Goal: Transaction & Acquisition: Book appointment/travel/reservation

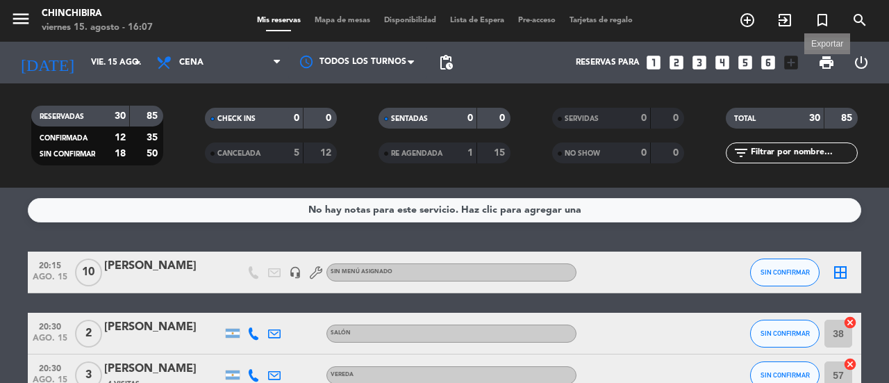
click at [824, 65] on span "print" at bounding box center [826, 62] width 17 height 17
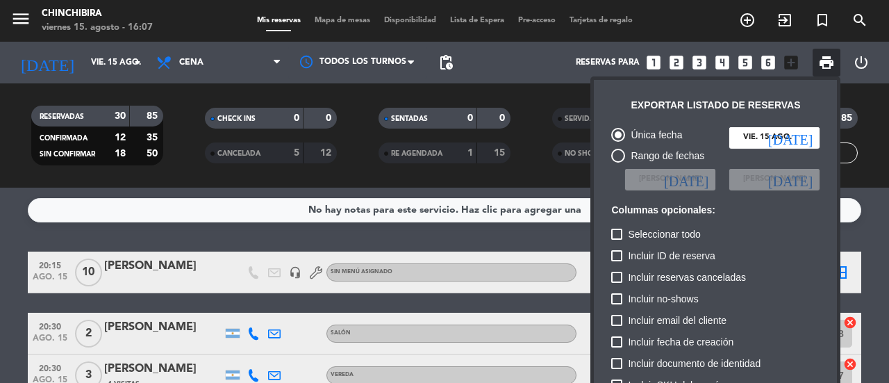
click at [704, 35] on div at bounding box center [444, 191] width 889 height 383
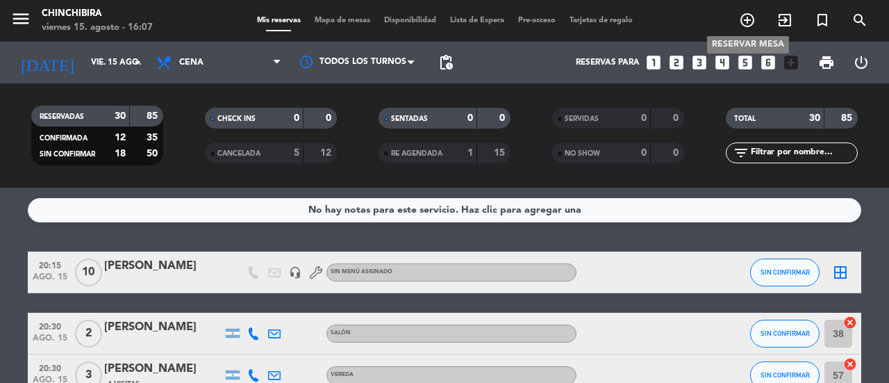
click at [748, 21] on icon "add_circle_outline" at bounding box center [747, 20] width 17 height 17
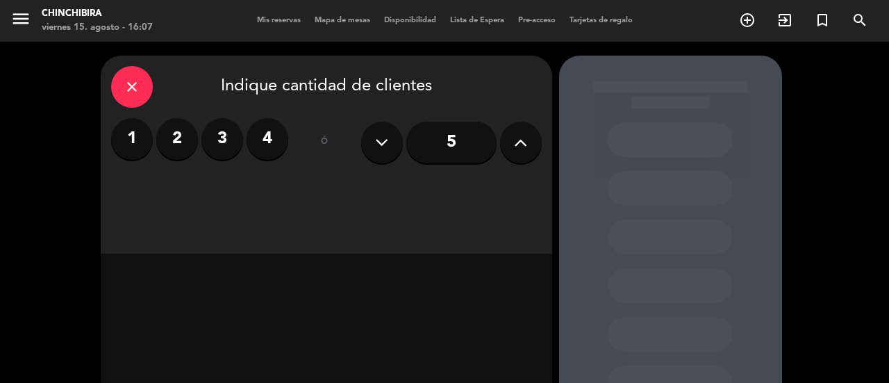
click at [458, 145] on input "5" at bounding box center [451, 143] width 90 height 42
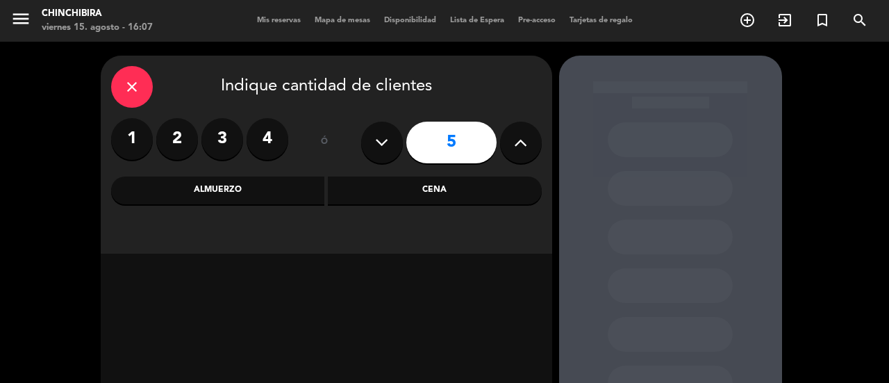
click at [418, 188] on div "Cena" at bounding box center [435, 190] width 214 height 28
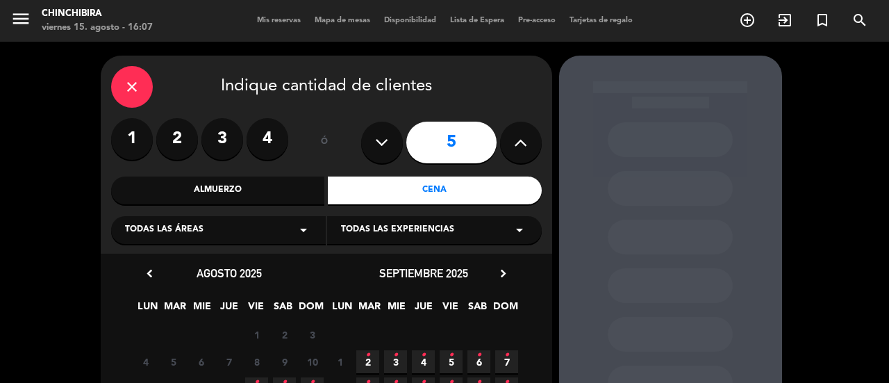
click at [281, 228] on div "Todas las áreas arrow_drop_down" at bounding box center [218, 230] width 215 height 28
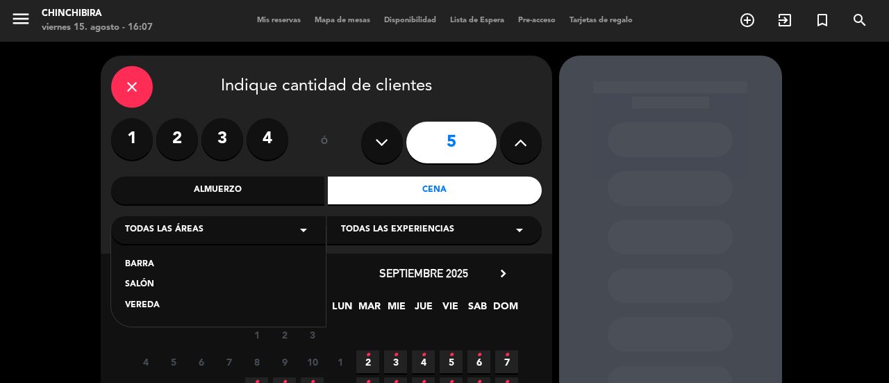
click at [239, 276] on div "BARRA SALÓN VEREDA" at bounding box center [218, 276] width 215 height 100
click at [237, 280] on div "SALÓN" at bounding box center [218, 285] width 187 height 14
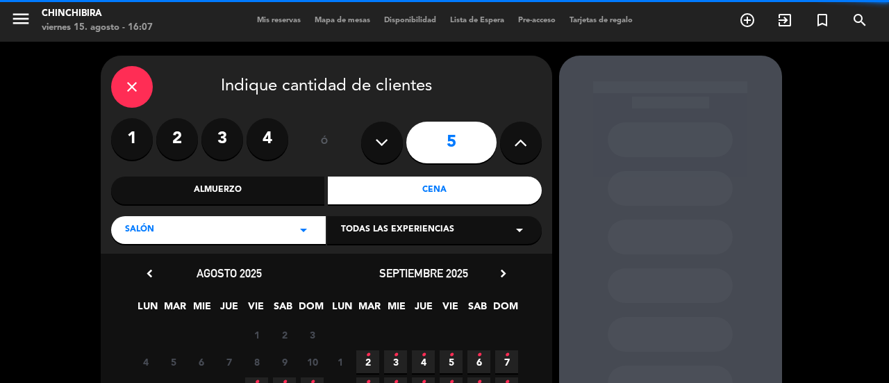
drag, startPoint x: 433, startPoint y: 229, endPoint x: 435, endPoint y: 238, distance: 9.3
click at [433, 228] on span "Todas las experiencias" at bounding box center [397, 230] width 113 height 14
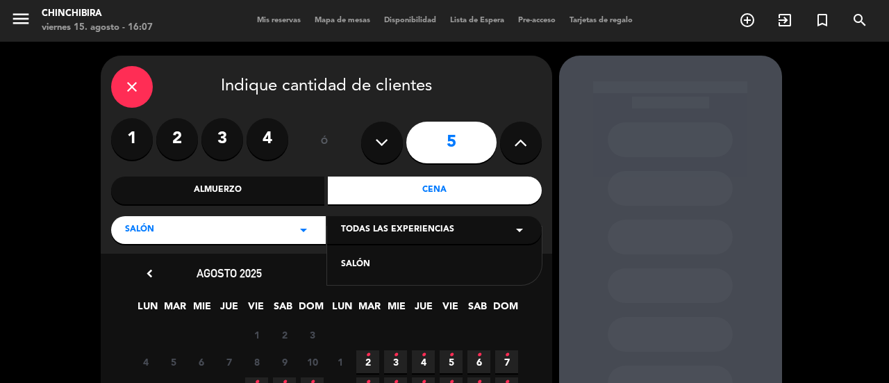
click at [417, 267] on div "SALÓN" at bounding box center [434, 265] width 187 height 14
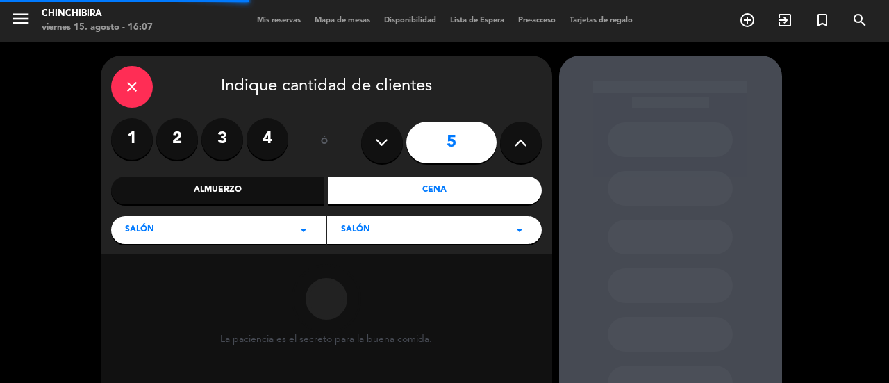
scroll to position [156, 0]
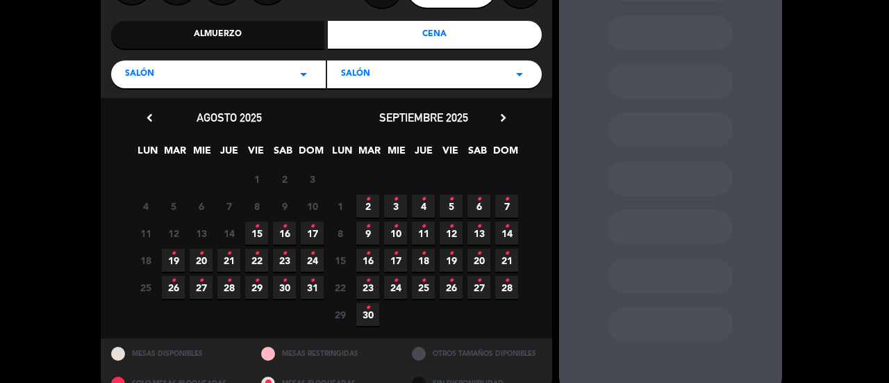
click at [260, 231] on span "15 •" at bounding box center [256, 233] width 23 height 23
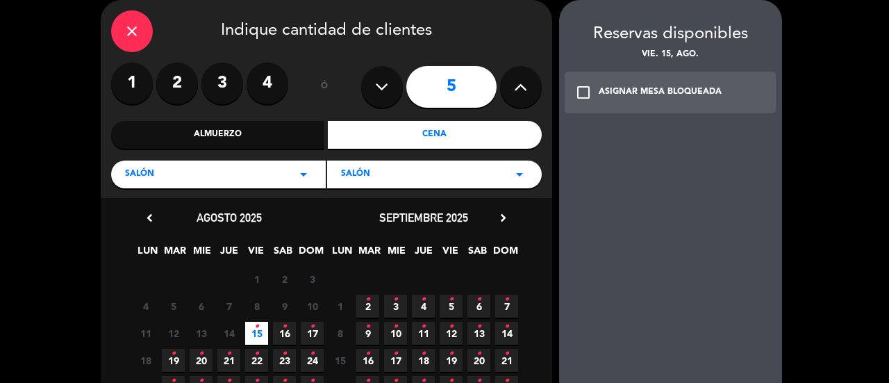
click at [651, 91] on div "ASIGNAR MESA BLOQUEADA" at bounding box center [660, 92] width 123 height 14
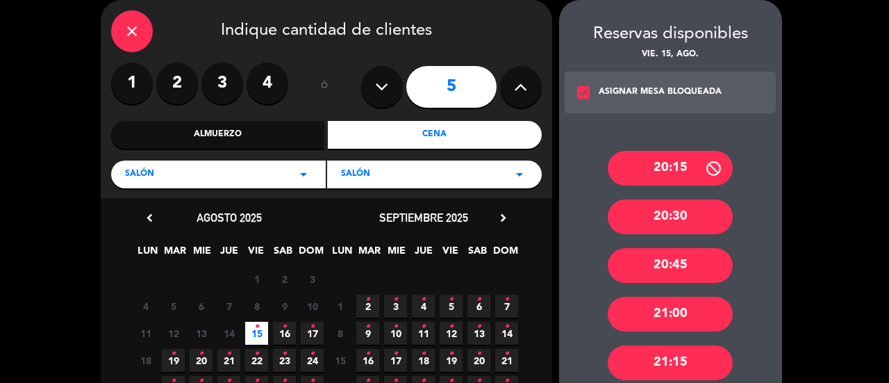
click at [654, 304] on div "21:00" at bounding box center [670, 314] width 125 height 35
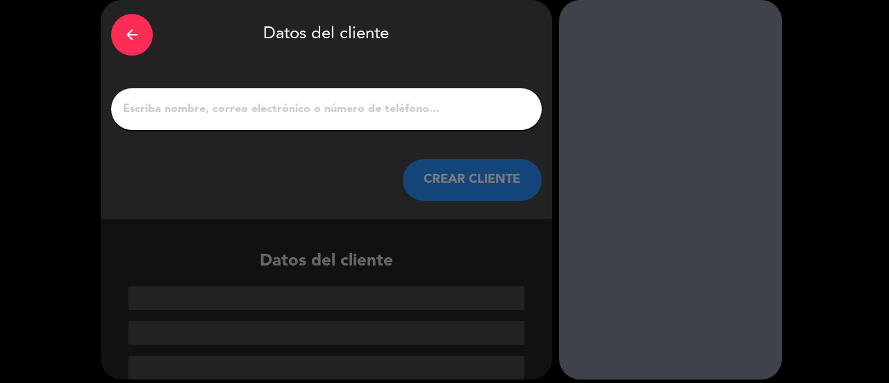
click at [338, 102] on input "1" at bounding box center [327, 108] width 410 height 19
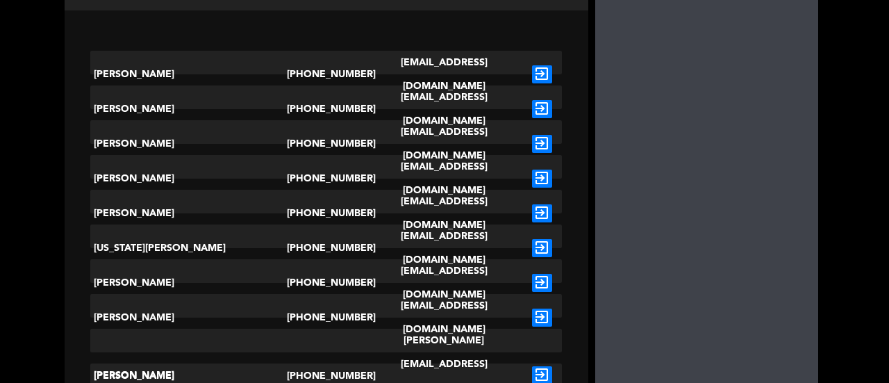
scroll to position [472, 0]
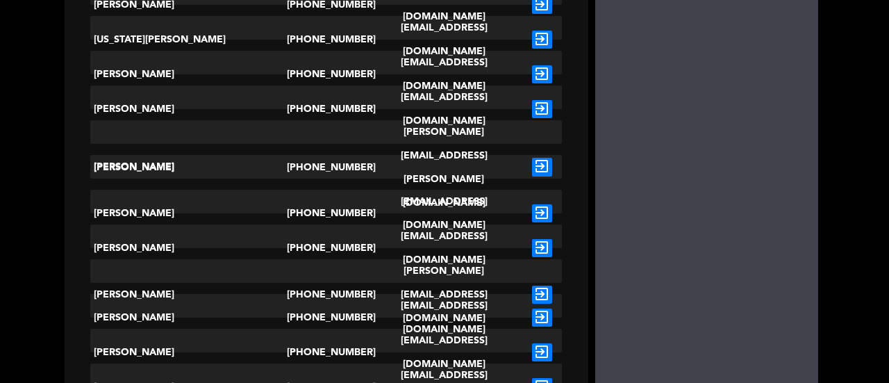
type input "[PERSON_NAME]"
click at [532, 167] on icon "exit_to_app" at bounding box center [542, 167] width 20 height 18
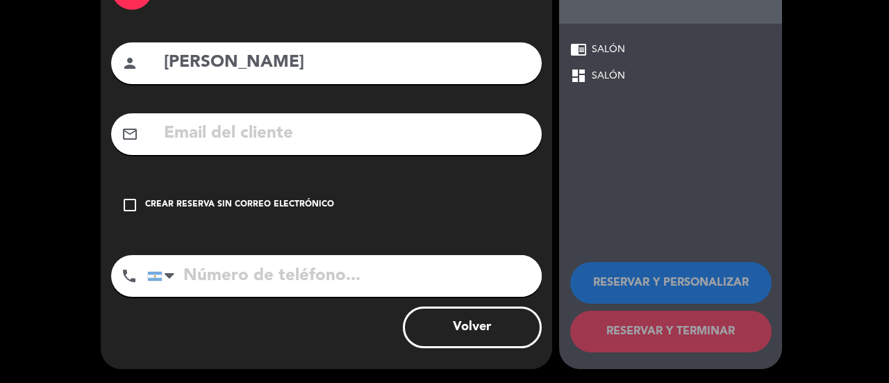
click at [140, 199] on div "check_box_outline_blank Crear reserva sin correo electrónico" at bounding box center [326, 205] width 431 height 42
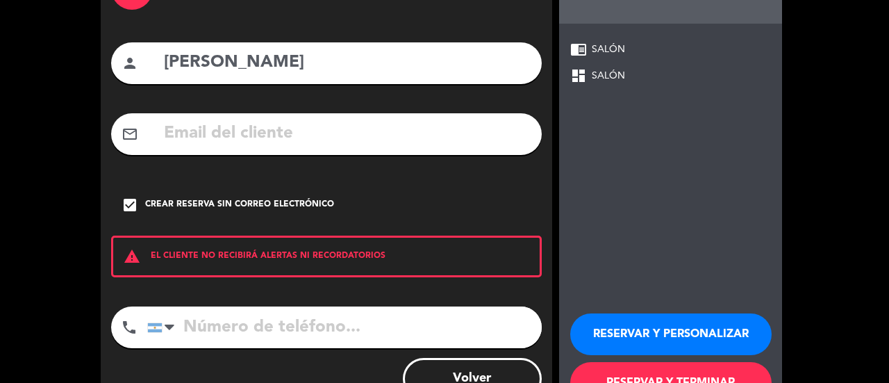
scroll to position [153, 0]
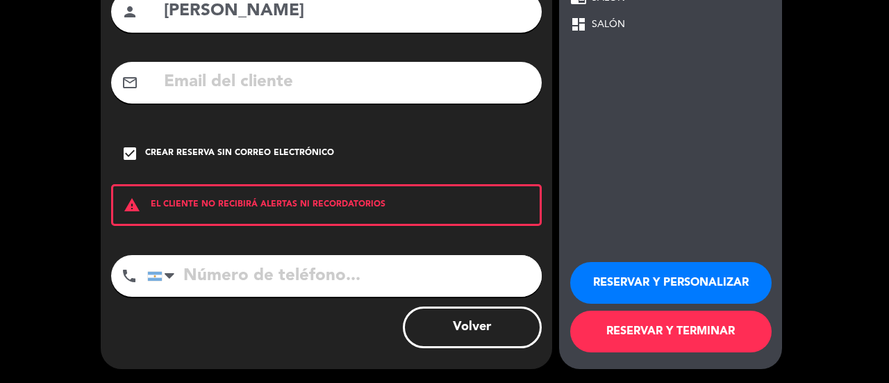
click at [652, 324] on button "RESERVAR Y TERMINAR" at bounding box center [670, 331] width 201 height 42
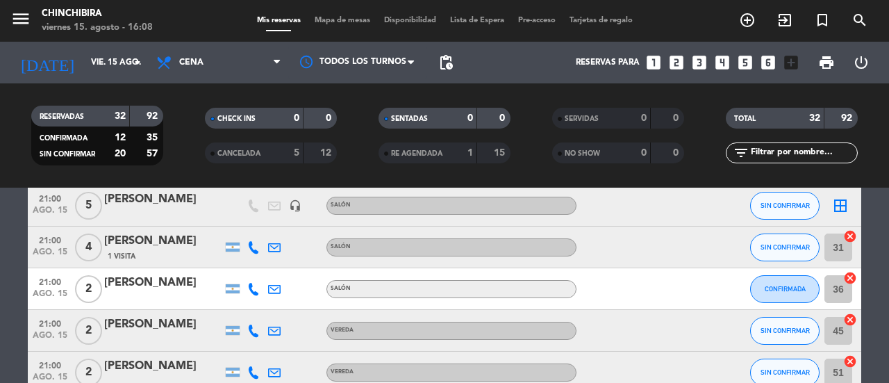
scroll to position [347, 0]
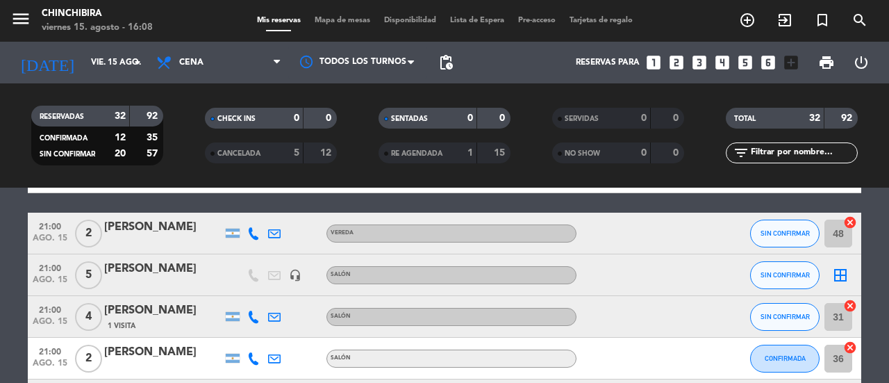
click at [131, 266] on div "[PERSON_NAME]" at bounding box center [163, 269] width 118 height 18
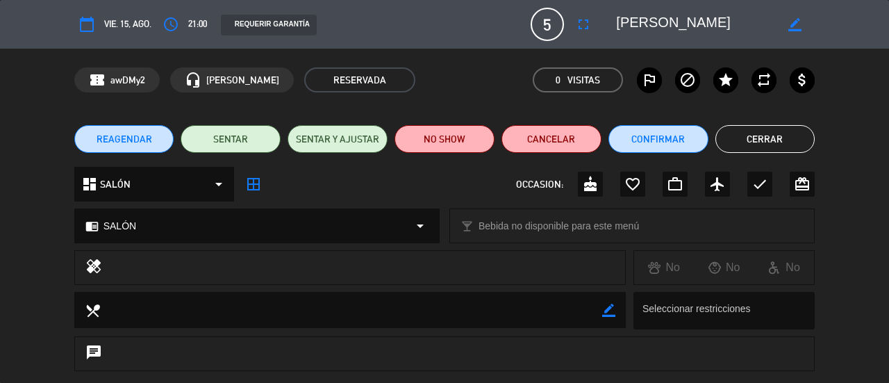
scroll to position [213, 0]
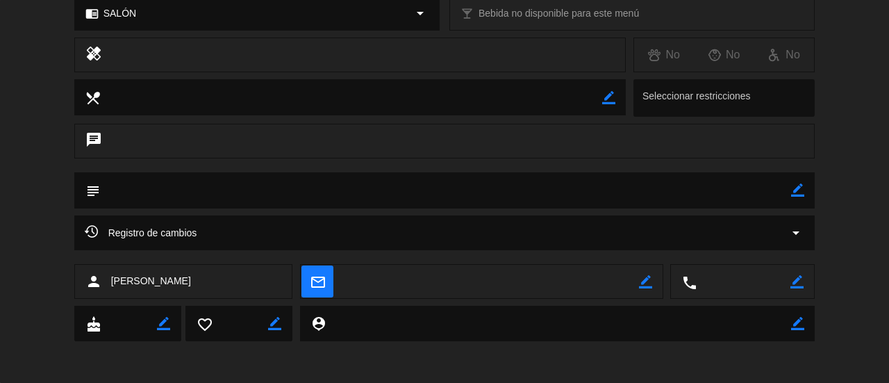
click at [795, 188] on icon "border_color" at bounding box center [797, 189] width 13 height 13
click at [631, 192] on textarea at bounding box center [446, 189] width 692 height 35
type textarea "21"
click at [794, 189] on icon at bounding box center [797, 189] width 13 height 13
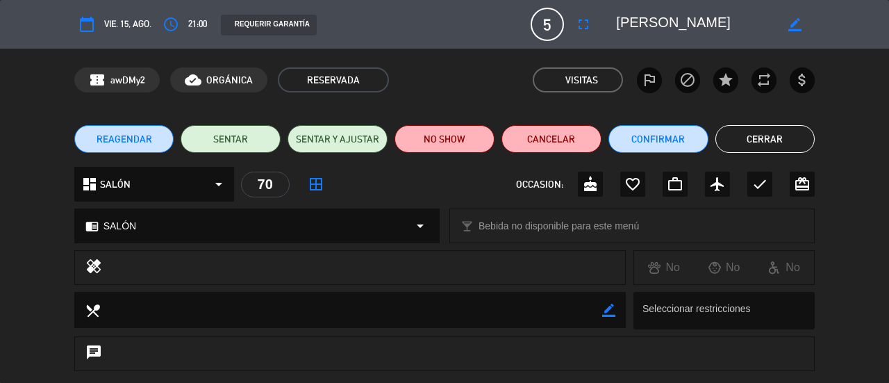
click at [738, 141] on button "Cerrar" at bounding box center [765, 139] width 100 height 28
